Goal: Information Seeking & Learning: Check status

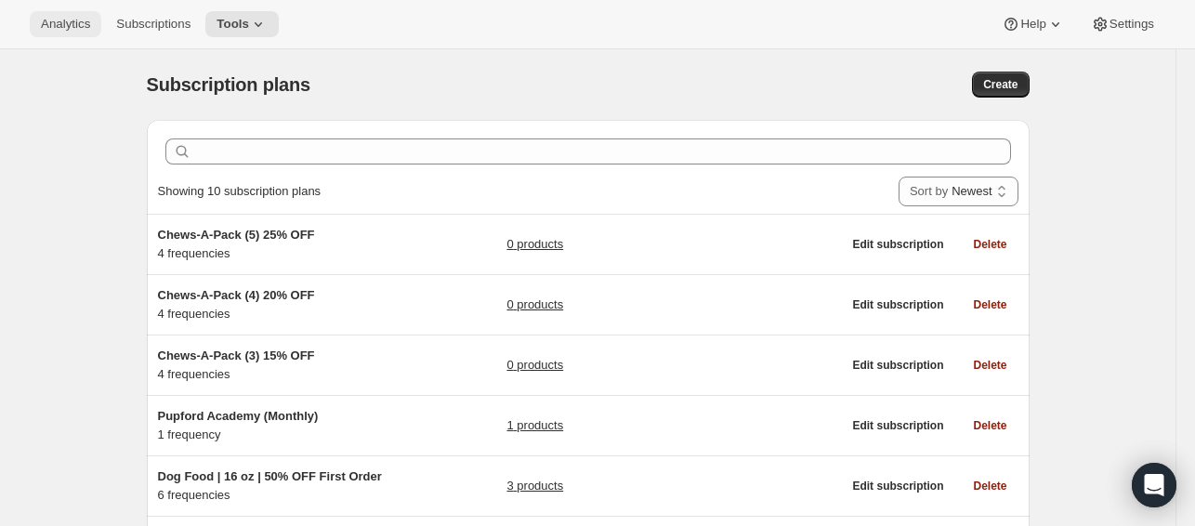
click at [60, 25] on span "Analytics" at bounding box center [65, 24] width 49 height 15
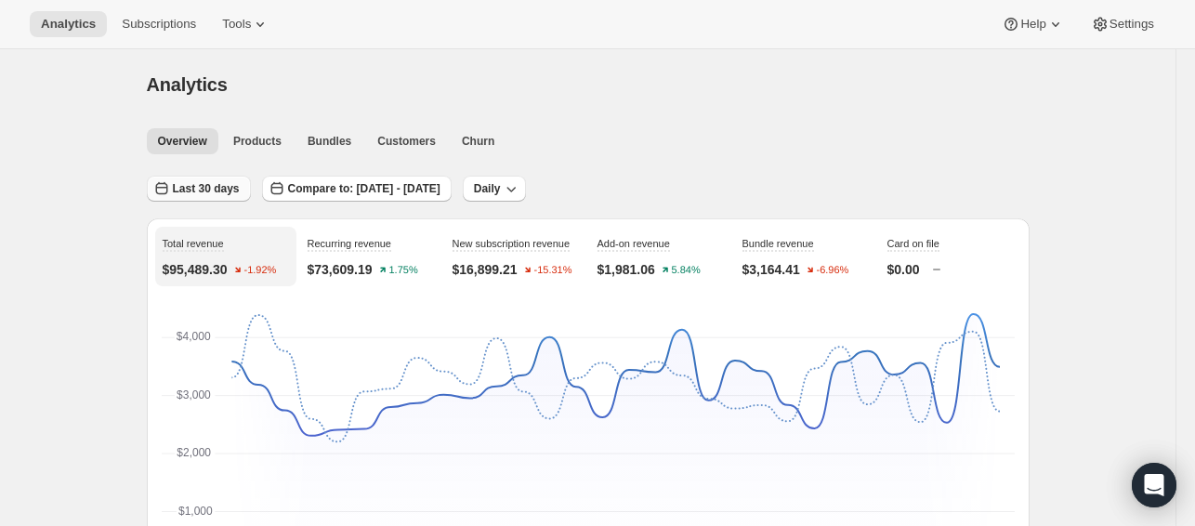
click at [224, 178] on button "Last 30 days" at bounding box center [199, 189] width 104 height 26
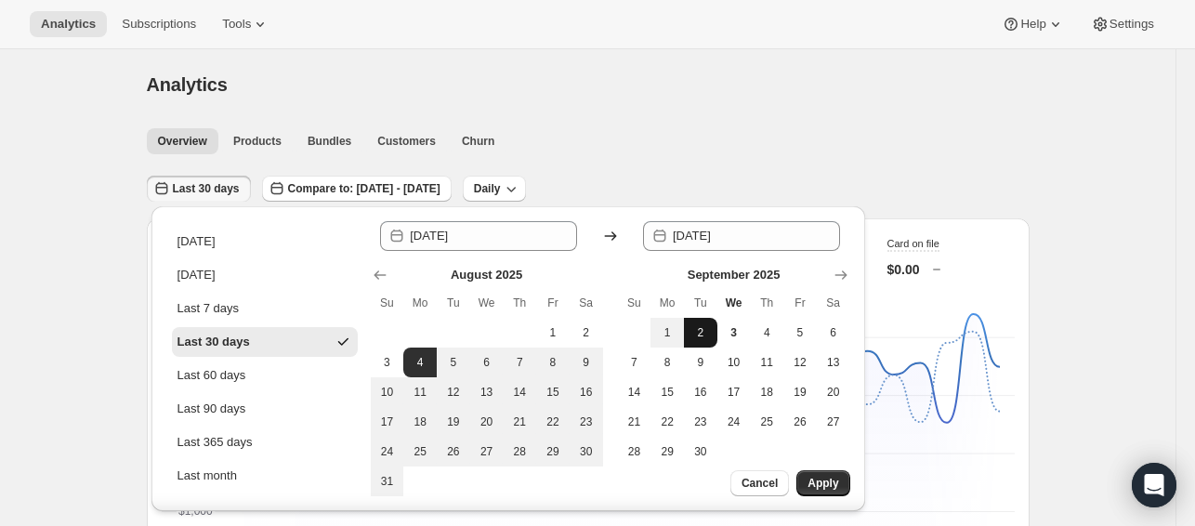
click at [699, 340] on button "2" at bounding box center [700, 333] width 33 height 30
type input "[DATE]"
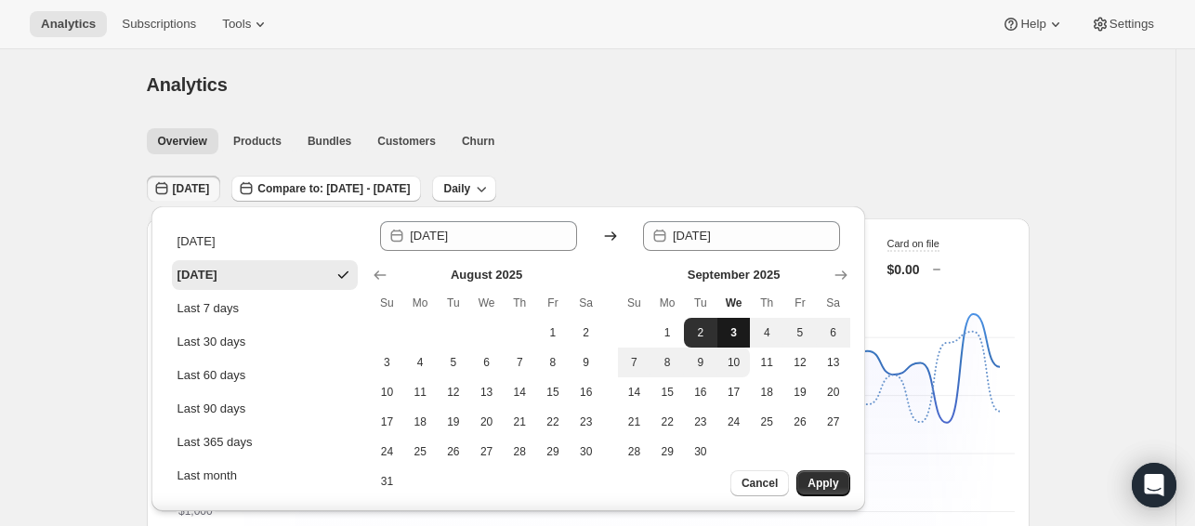
click at [725, 334] on span "3" at bounding box center [734, 332] width 19 height 15
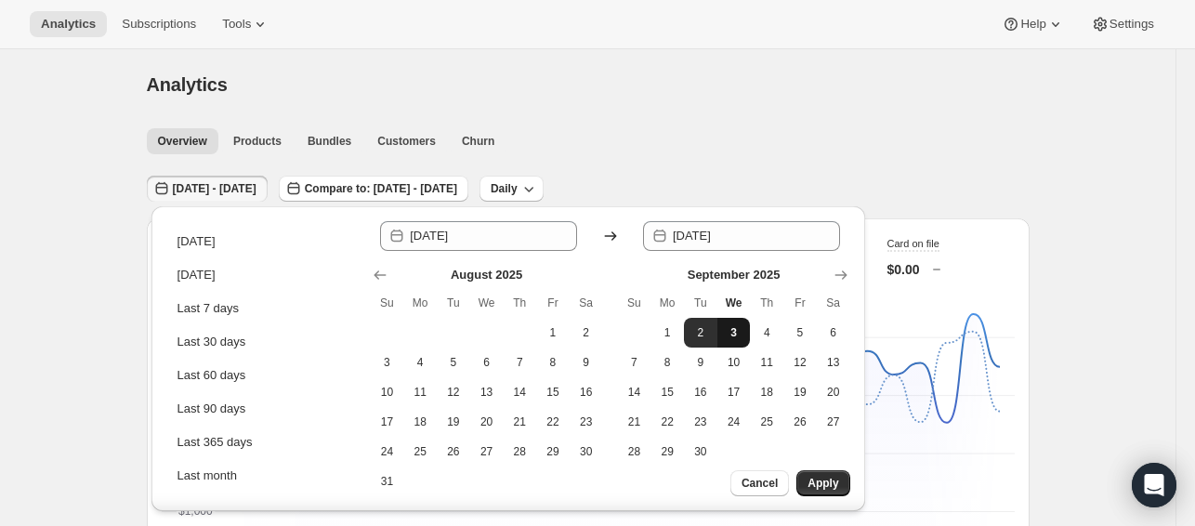
type input "[DATE]"
click at [725, 334] on span "3" at bounding box center [734, 332] width 19 height 15
type input "[DATE]"
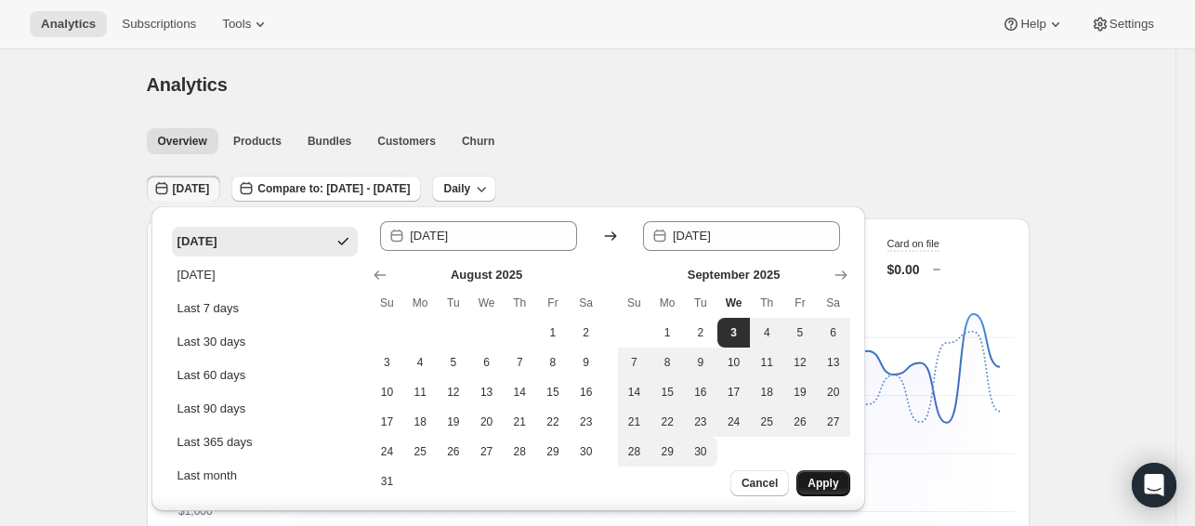
click at [807, 480] on button "Apply" at bounding box center [822, 483] width 53 height 26
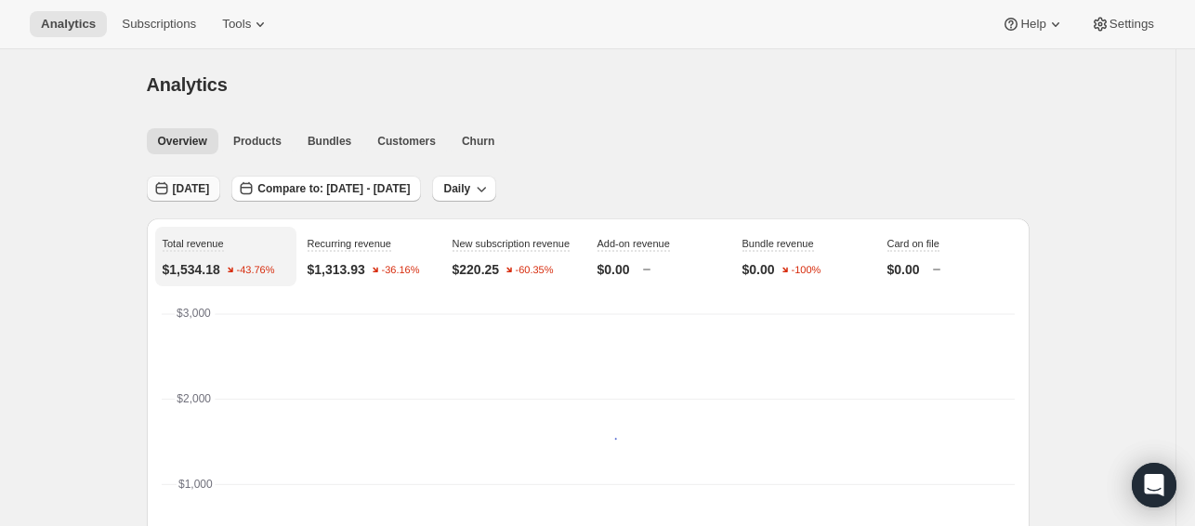
click at [206, 184] on span "[DATE]" at bounding box center [191, 188] width 37 height 15
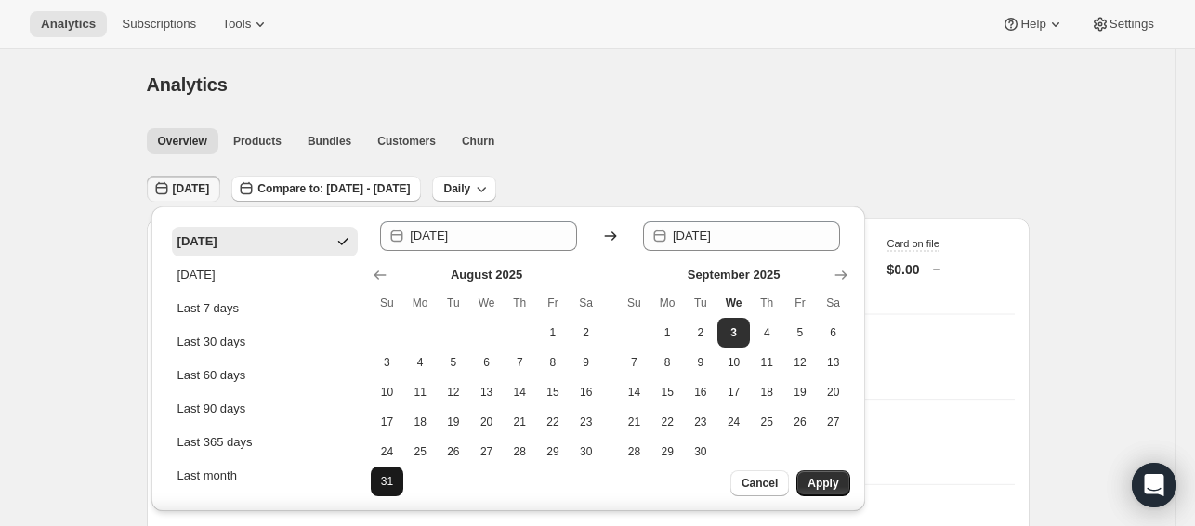
click at [393, 480] on span "31" at bounding box center [387, 481] width 19 height 15
type input "[DATE]"
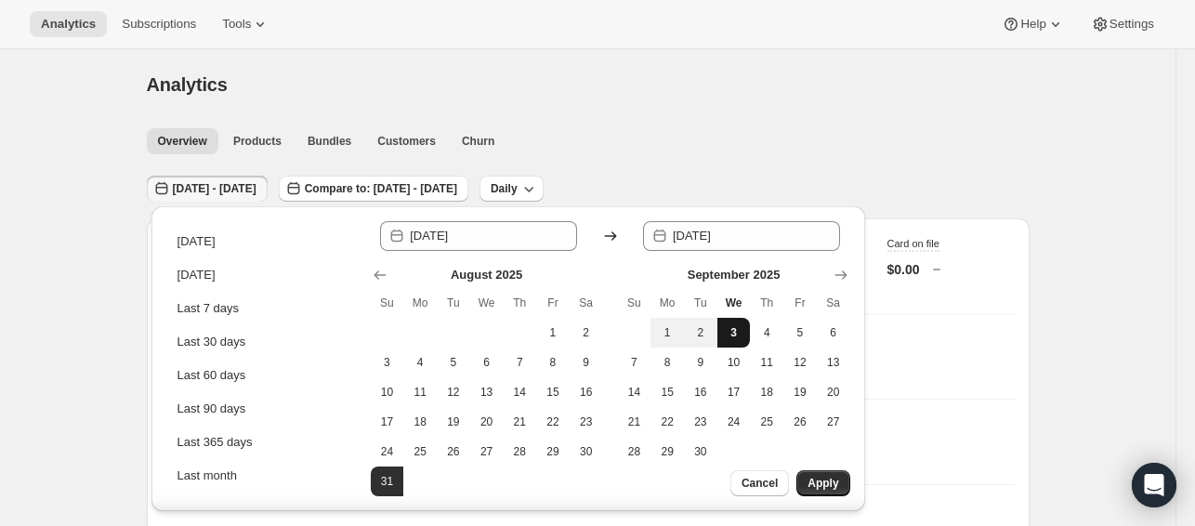
click at [728, 331] on span "3" at bounding box center [734, 332] width 19 height 15
type input "[DATE]"
click at [753, 465] on div "[DATE] Su Mo Tu We Th Fr Sa 1 2 3 4 5 6 7 8 9 10 11 12 13 14 15 16 17 18 19 20 …" at bounding box center [734, 381] width 232 height 230
click at [753, 479] on span "Cancel" at bounding box center [759, 483] width 36 height 15
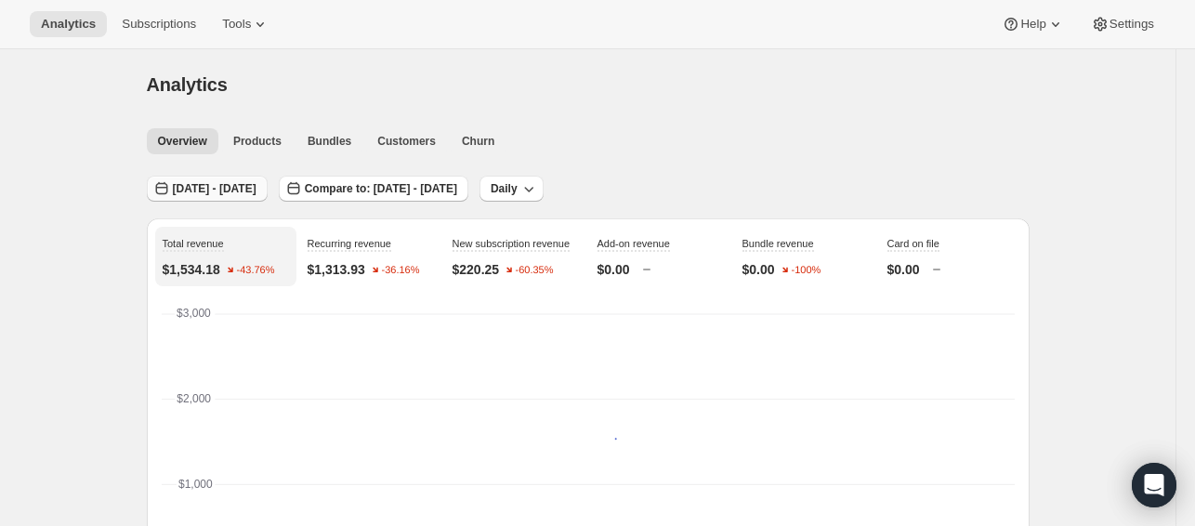
click at [216, 183] on span "[DATE] - [DATE]" at bounding box center [215, 188] width 84 height 15
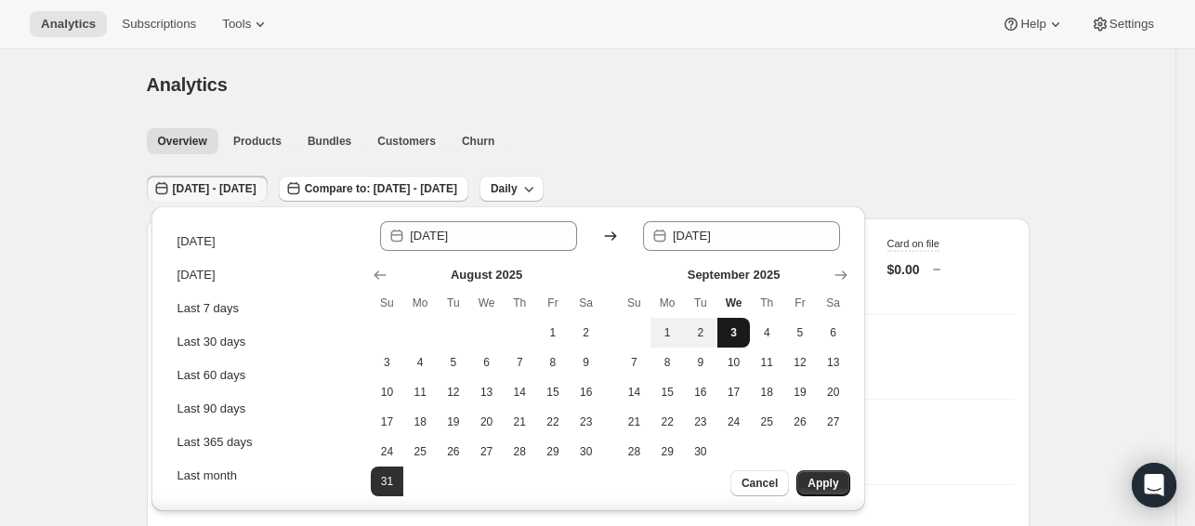
click at [739, 330] on span "3" at bounding box center [734, 332] width 19 height 15
type input "[DATE]"
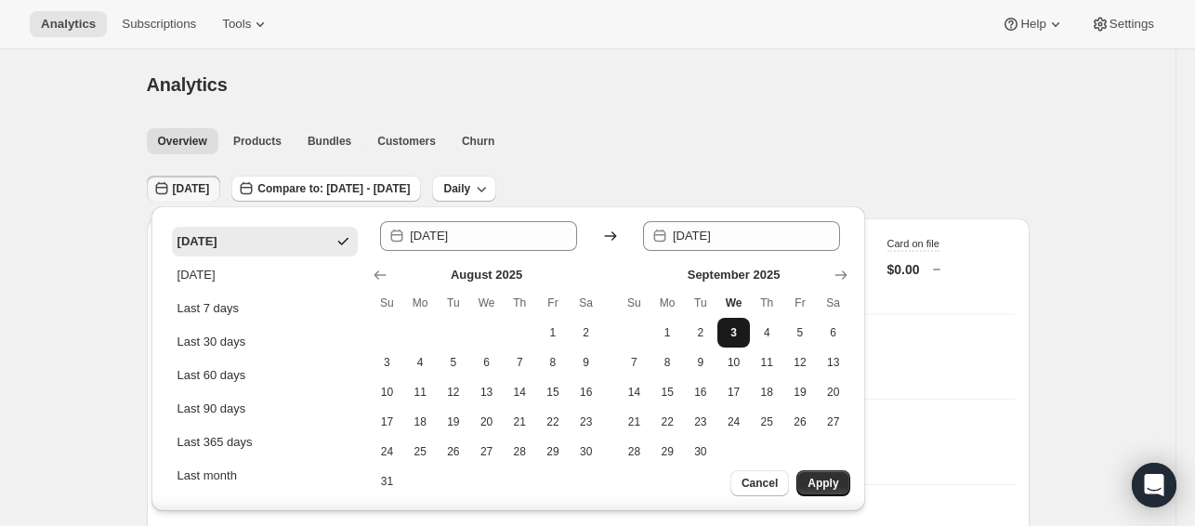
click at [739, 330] on span "3" at bounding box center [734, 332] width 19 height 15
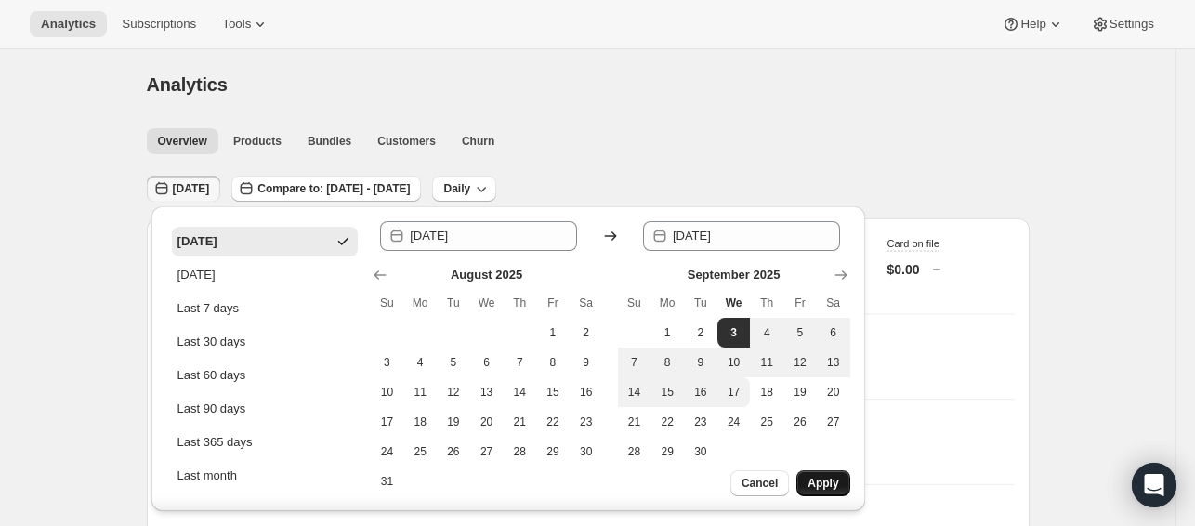
click at [828, 491] on button "Apply" at bounding box center [822, 483] width 53 height 26
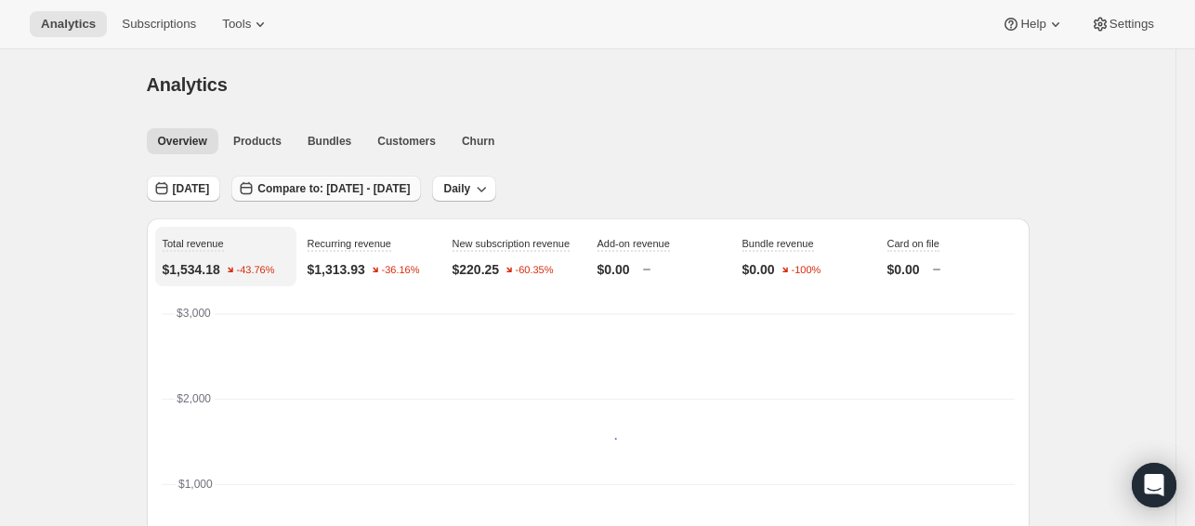
click at [357, 183] on span "Compare to: [DATE] - [DATE]" at bounding box center [333, 188] width 152 height 15
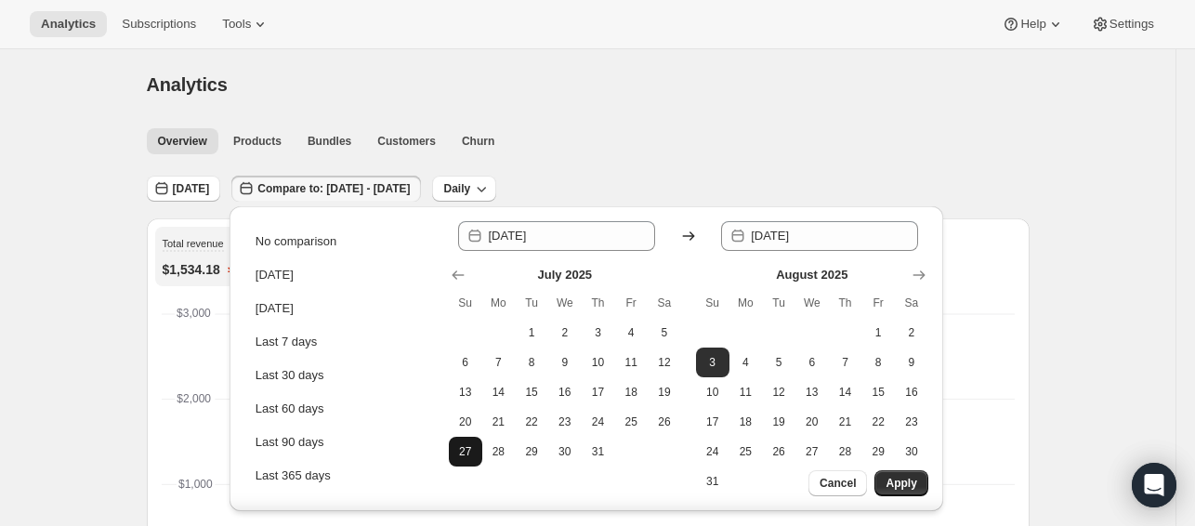
click at [461, 439] on button "27" at bounding box center [465, 452] width 33 height 30
type input "[DATE]"
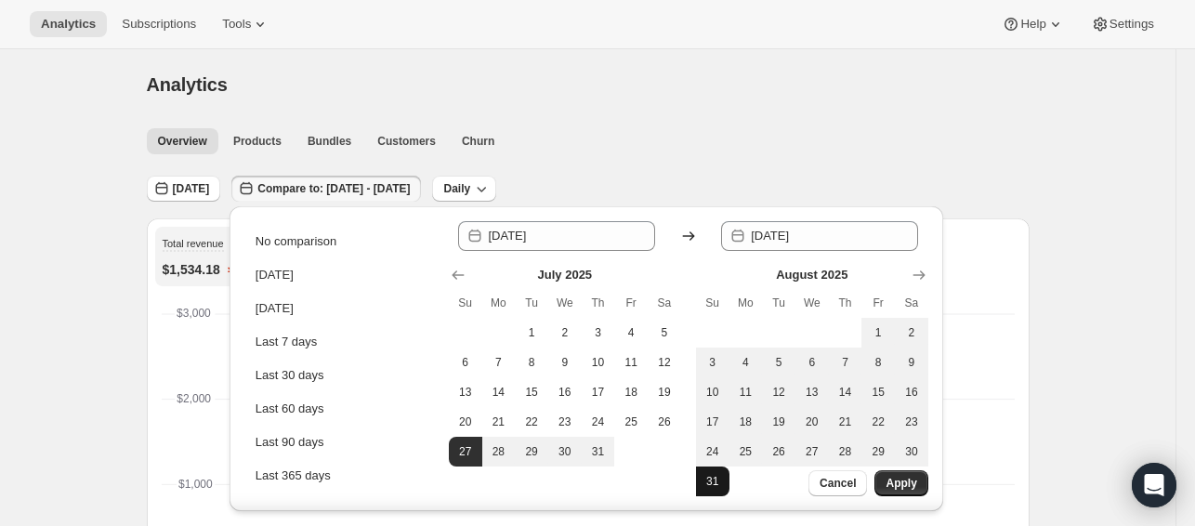
click at [714, 479] on span "31" at bounding box center [712, 481] width 19 height 15
type input "[DATE]"
click at [714, 479] on span "31" at bounding box center [712, 481] width 19 height 15
type input "[DATE]"
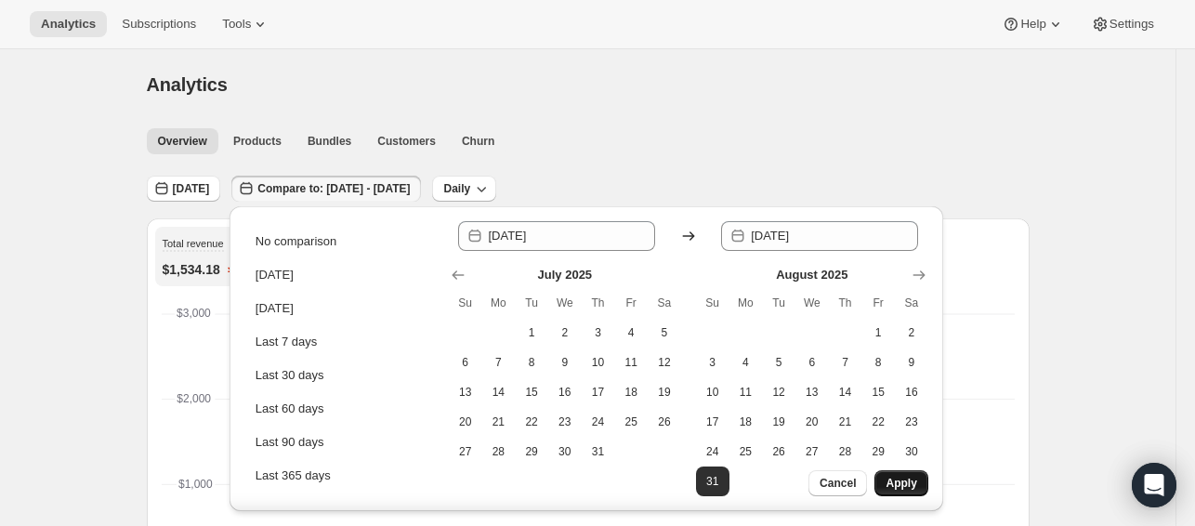
click at [898, 488] on span "Apply" at bounding box center [900, 483] width 31 height 15
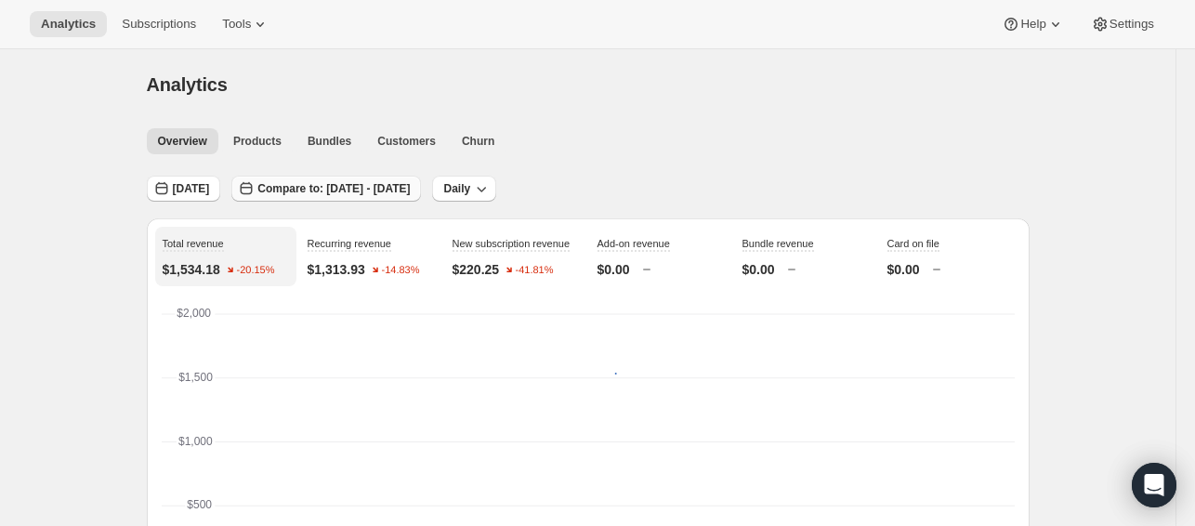
click at [263, 180] on button "Compare to: [DATE] - [DATE]" at bounding box center [326, 189] width 190 height 26
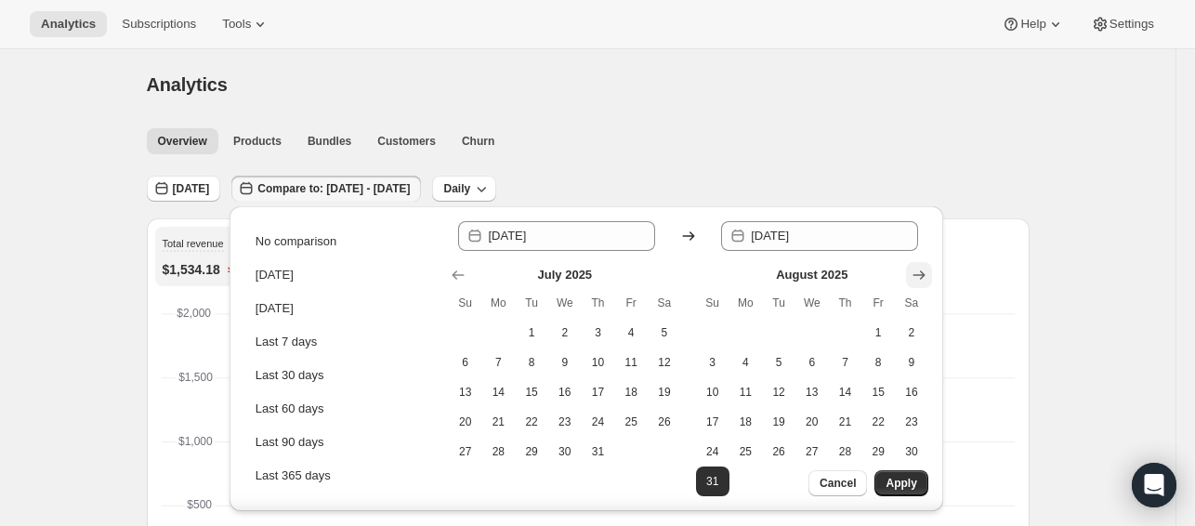
click at [928, 278] on button "Show next month, September 2025" at bounding box center [919, 275] width 26 height 26
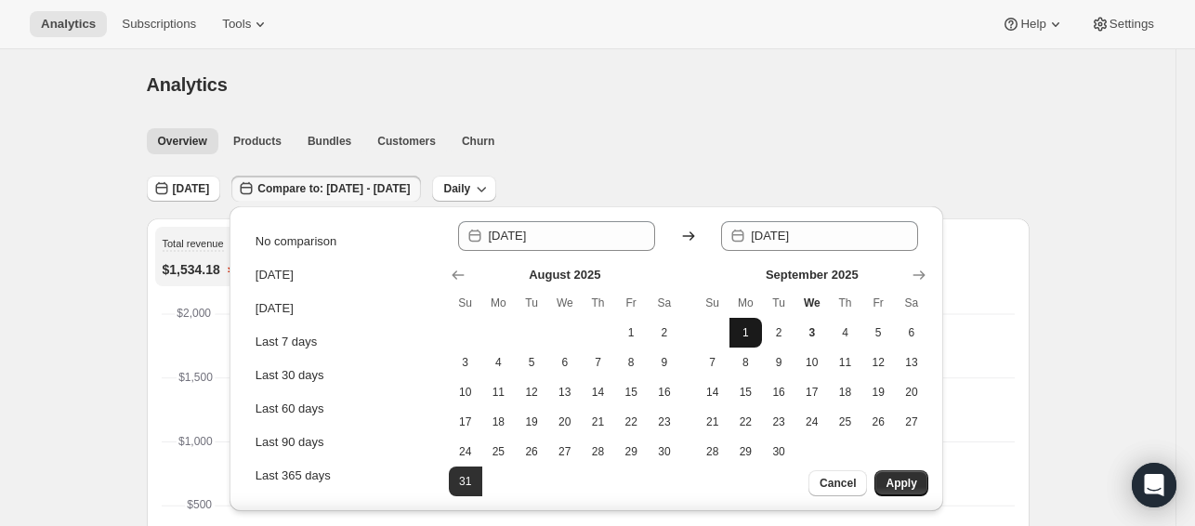
click at [749, 330] on span "1" at bounding box center [746, 332] width 19 height 15
type input "[DATE]"
click at [749, 330] on span "1" at bounding box center [746, 332] width 19 height 15
type input "[DATE]"
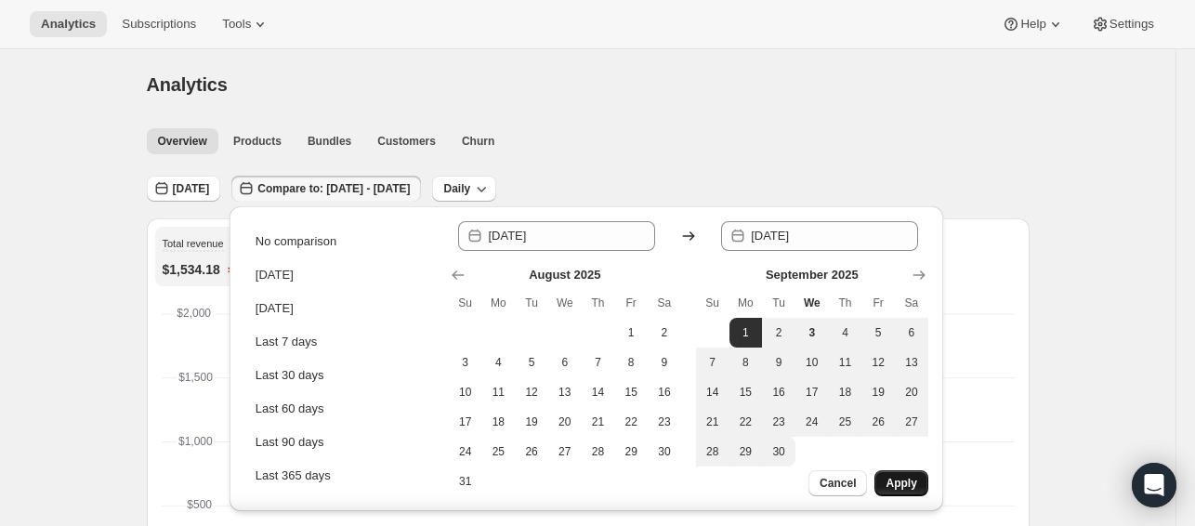
click at [889, 495] on button "Apply" at bounding box center [900, 483] width 53 height 26
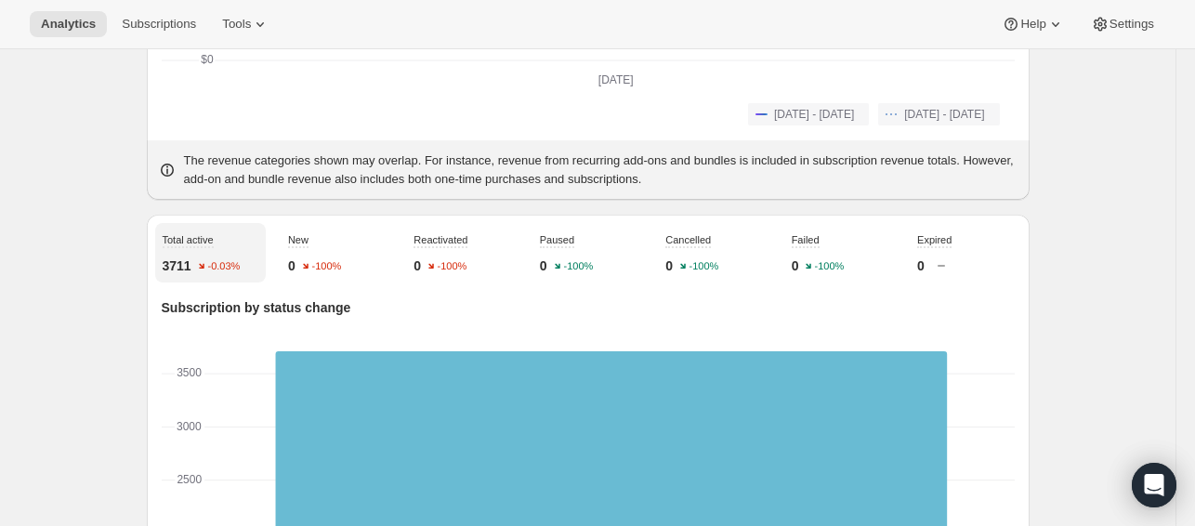
scroll to position [531, 0]
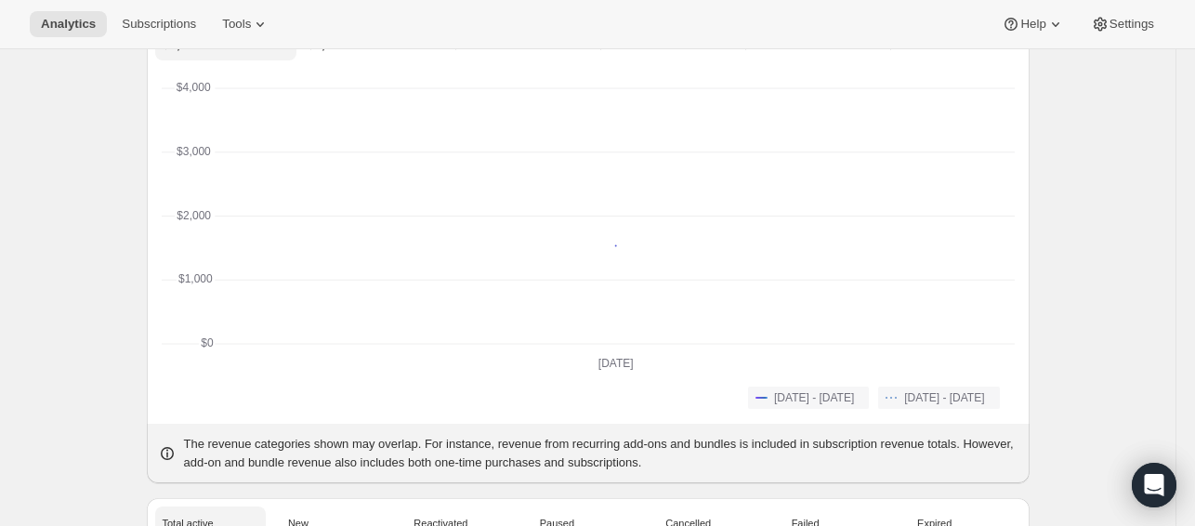
scroll to position [0, 0]
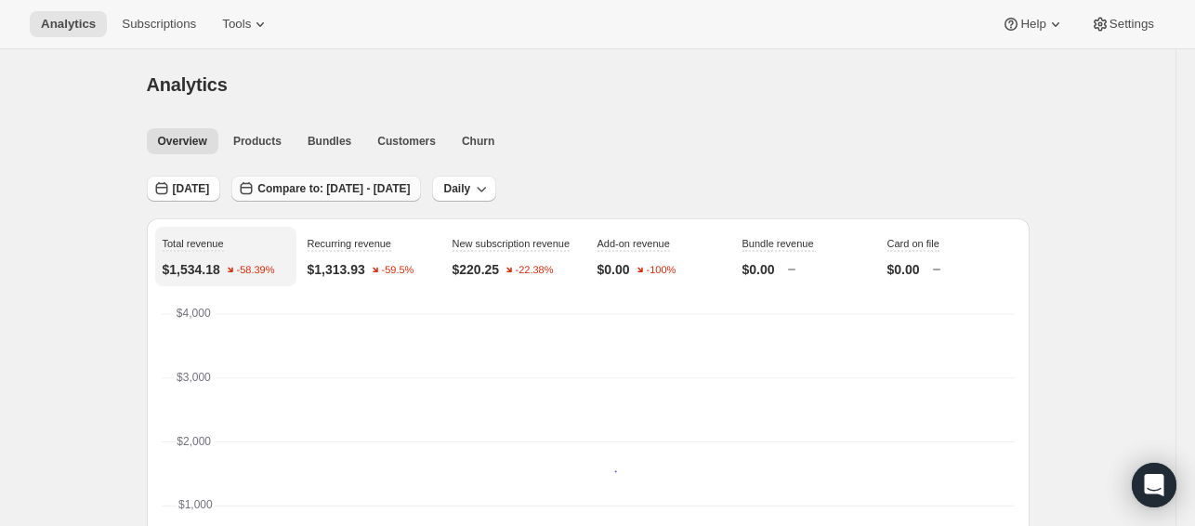
click at [290, 176] on button "Compare to: [DATE] - [DATE]" at bounding box center [326, 189] width 190 height 26
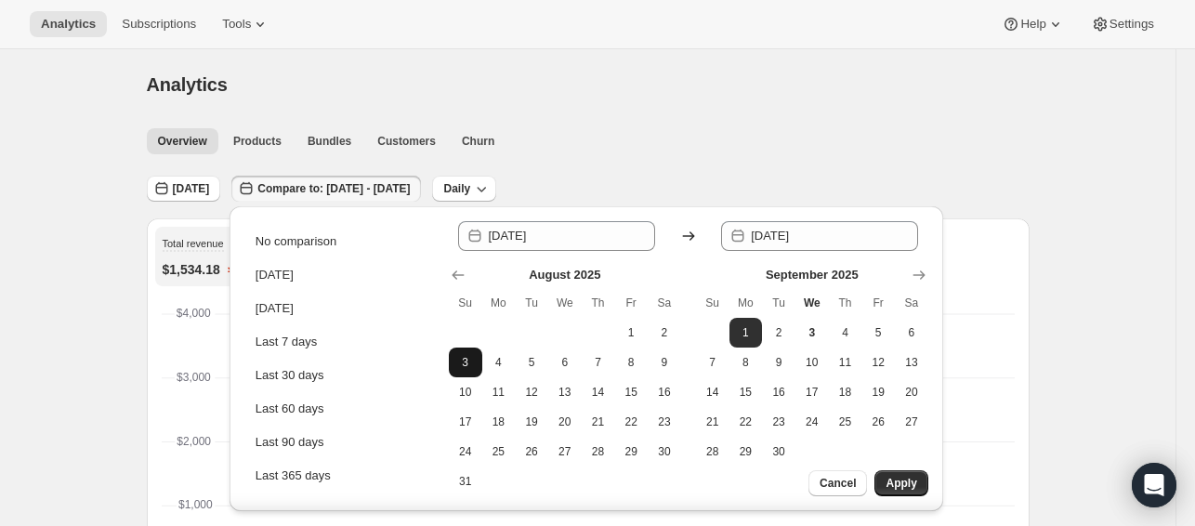
click at [474, 361] on span "3" at bounding box center [465, 362] width 19 height 15
type input "[DATE]"
click at [898, 488] on span "Apply" at bounding box center [900, 483] width 31 height 15
